Goal: Transaction & Acquisition: Book appointment/travel/reservation

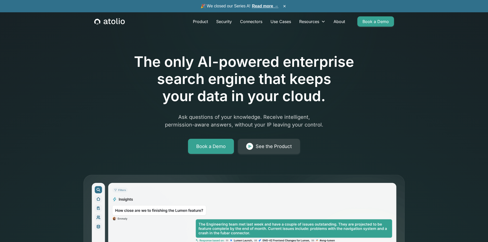
drag, startPoint x: 65, startPoint y: 1, endPoint x: 107, endPoint y: 170, distance: 174.1
drag, startPoint x: 107, startPoint y: 170, endPoint x: 416, endPoint y: 114, distance: 313.9
drag, startPoint x: 416, startPoint y: 114, endPoint x: 262, endPoint y: 44, distance: 169.3
drag, startPoint x: 262, startPoint y: 44, endPoint x: 199, endPoint y: 23, distance: 66.6
click at [199, 23] on link "Product" at bounding box center [200, 21] width 23 height 10
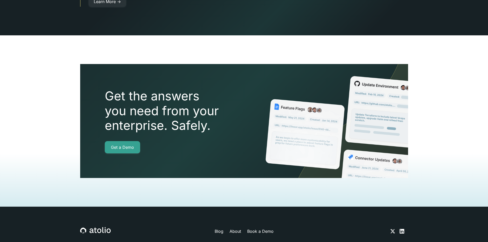
scroll to position [1143, 0]
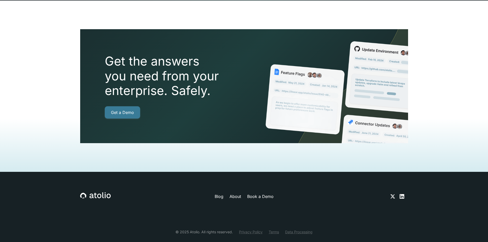
click at [132, 106] on link "Get a Demo" at bounding box center [122, 112] width 35 height 12
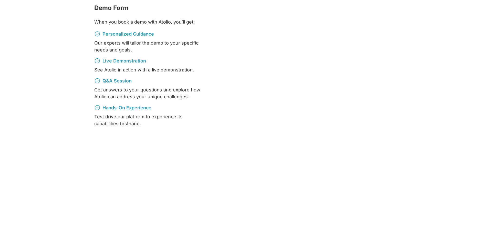
scroll to position [102, 0]
drag, startPoint x: 57, startPoint y: 65, endPoint x: 67, endPoint y: 49, distance: 19.3
click at [53, 53] on section "Demo Form When you book a demo with Atolio, you’ll get: Personalized Guidance O…" at bounding box center [244, 141] width 488 height 306
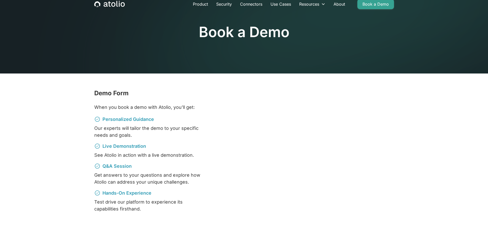
scroll to position [0, 0]
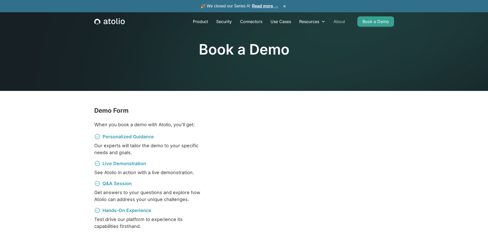
click at [341, 20] on link "About" at bounding box center [339, 21] width 20 height 10
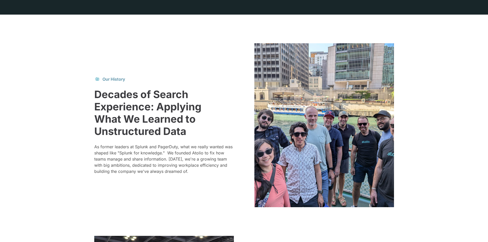
drag, startPoint x: 294, startPoint y: 58, endPoint x: 215, endPoint y: 69, distance: 79.5
click at [214, 70] on div "Our History Decades of Search Experience: Applying What We Learned to Unstructu…" at bounding box center [244, 125] width 300 height 164
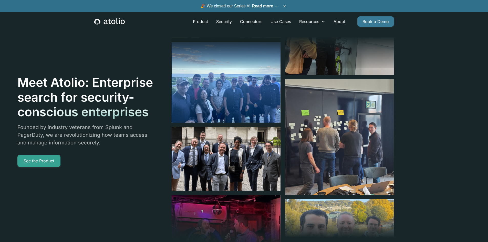
click at [373, 19] on link "Book a Demo" at bounding box center [375, 21] width 37 height 10
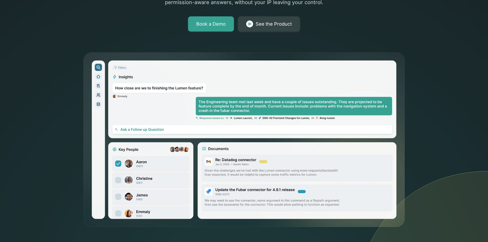
scroll to position [77, 0]
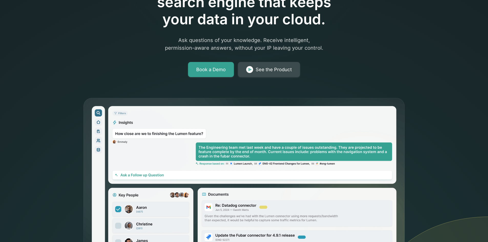
click at [267, 76] on link "See the Product" at bounding box center [269, 69] width 62 height 15
